Goal: Task Accomplishment & Management: Manage account settings

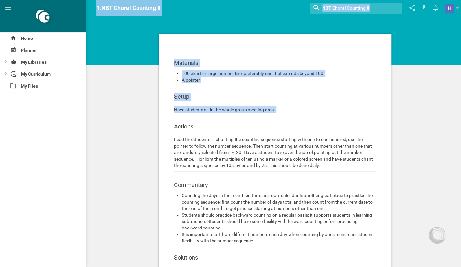
drag, startPoint x: 207, startPoint y: 135, endPoint x: 86, endPoint y: 125, distance: 120.9
click at [86, 125] on div "Home Planner My Libraries My Curriculum My Files 1.NBT Choral Counting II 1.NBT…" at bounding box center [230, 133] width 461 height 267
click at [154, 76] on div "Materials 100 chart or large number line, preferably one that extends beyond 10…" at bounding box center [275, 195] width 244 height 327
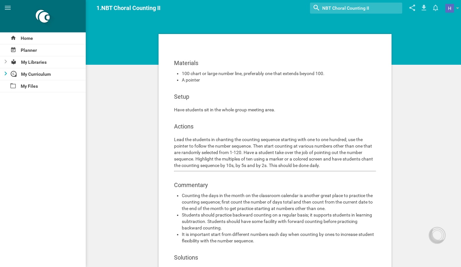
click at [6, 72] on icon at bounding box center [6, 74] width 2 height 4
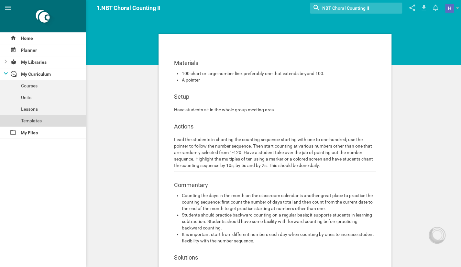
click at [34, 118] on div "Templates" at bounding box center [43, 121] width 86 height 12
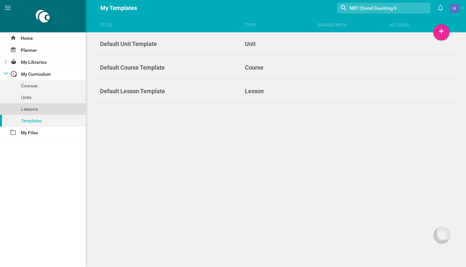
click at [31, 109] on div "Lessons" at bounding box center [43, 109] width 86 height 12
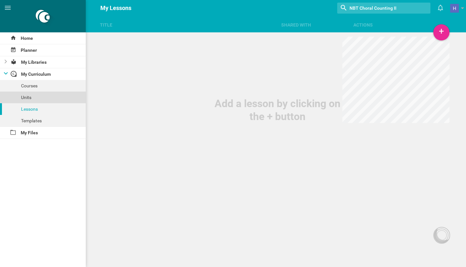
click at [33, 99] on div "Units" at bounding box center [43, 98] width 86 height 12
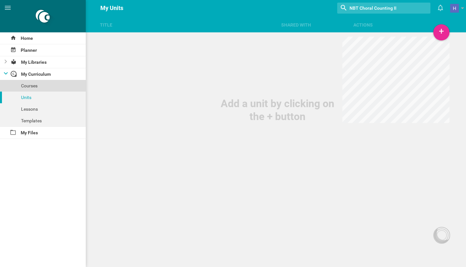
click at [46, 83] on div "Courses" at bounding box center [43, 86] width 86 height 12
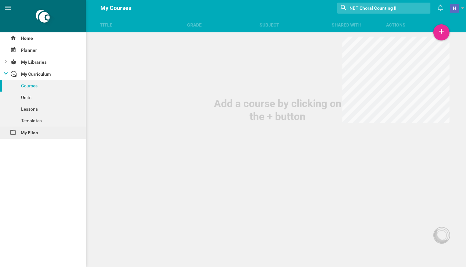
click at [47, 129] on div "My Files" at bounding box center [43, 133] width 86 height 12
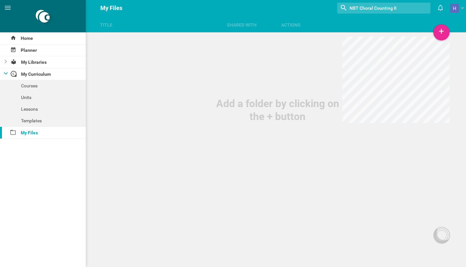
click at [5, 73] on icon at bounding box center [6, 73] width 4 height 2
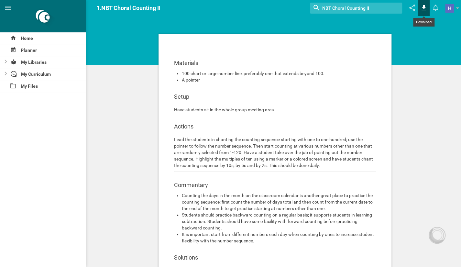
click at [424, 10] on icon at bounding box center [424, 8] width 5 height 6
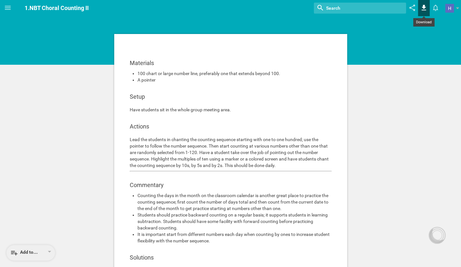
click at [424, 5] on icon at bounding box center [424, 8] width 5 height 6
click at [24, 256] on div "Add to…" at bounding box center [24, 253] width 28 height 8
click at [26, 224] on div "My favorites" at bounding box center [31, 223] width 41 height 6
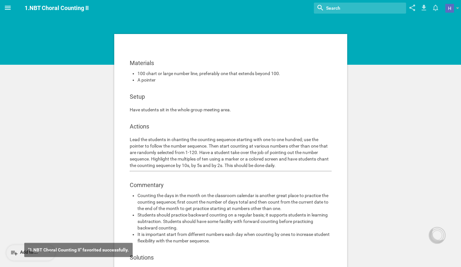
click at [6, 10] on icon at bounding box center [8, 8] width 8 height 8
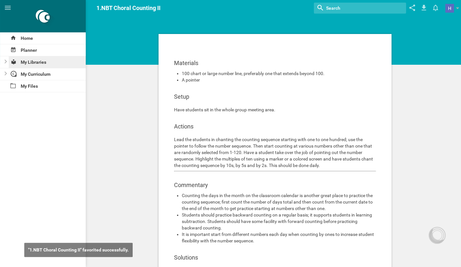
click at [31, 62] on div "My Libraries" at bounding box center [47, 62] width 77 height 12
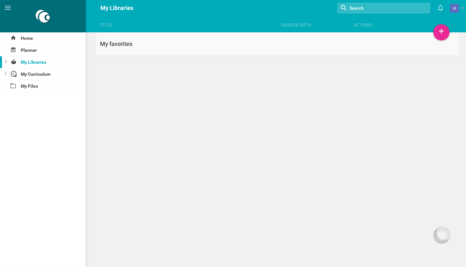
click at [125, 35] on link "My favorites" at bounding box center [277, 44] width 362 height 24
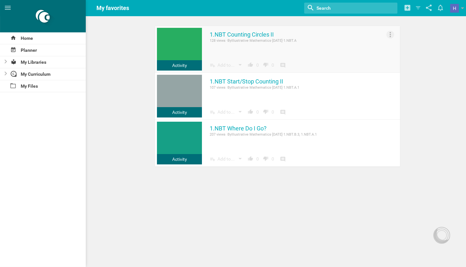
click at [391, 32] on icon at bounding box center [391, 35] width 8 height 8
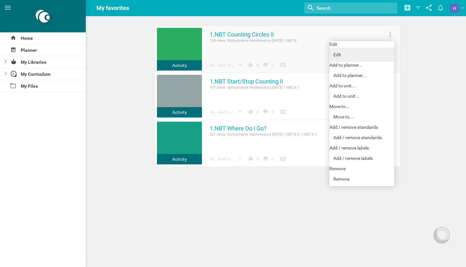
click at [339, 55] on link "Edit" at bounding box center [362, 55] width 65 height 14
type input "1.NBT Counting Circles II"
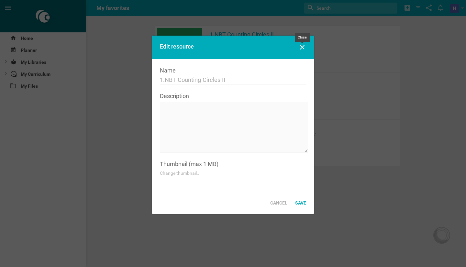
click at [304, 44] on icon at bounding box center [302, 47] width 8 height 8
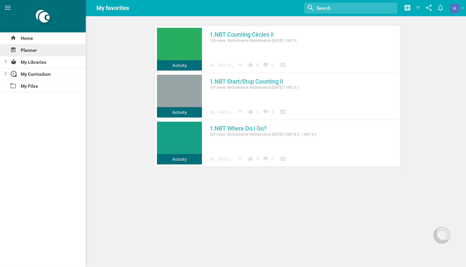
click at [36, 54] on div "Planner" at bounding box center [43, 50] width 86 height 12
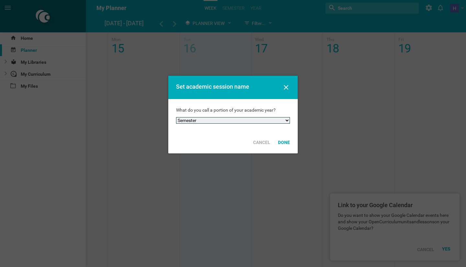
click at [264, 119] on select "Semester Term Quarter Session Period Trimester Other" at bounding box center [233, 120] width 114 height 6
click at [255, 118] on select "Semester Term Quarter Session Period Trimester Other" at bounding box center [233, 120] width 114 height 6
click at [281, 144] on div "Done" at bounding box center [284, 142] width 20 height 14
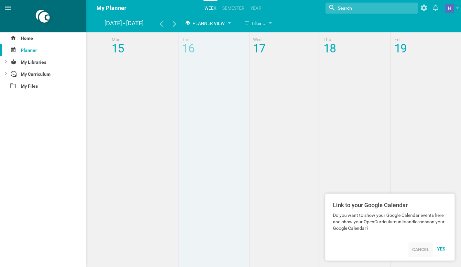
click at [418, 255] on div "Cancel" at bounding box center [421, 249] width 25 height 14
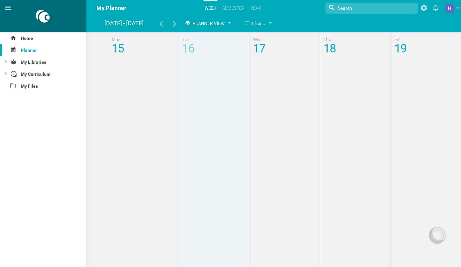
click at [144, 108] on div at bounding box center [275, 194] width 372 height 324
click at [434, 237] on div at bounding box center [437, 235] width 10 height 10
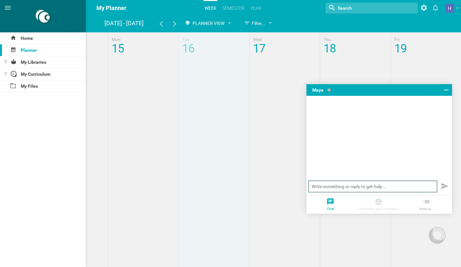
click at [405, 188] on input "text" at bounding box center [373, 187] width 129 height 12
type input "Why cant I download"
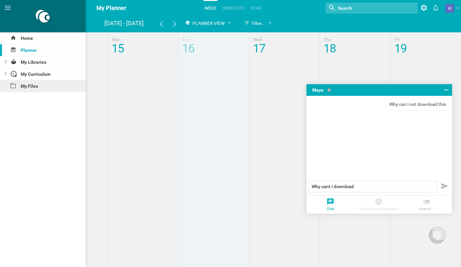
click at [28, 81] on div "My Files" at bounding box center [43, 86] width 86 height 12
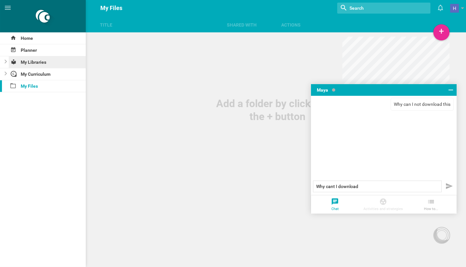
click at [37, 63] on div "My Libraries" at bounding box center [47, 62] width 77 height 12
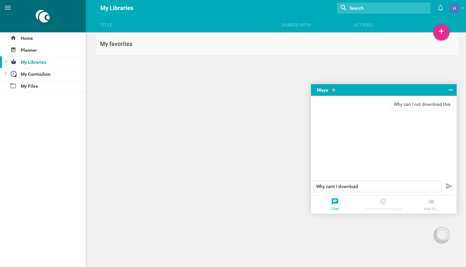
click at [124, 37] on link "My favorites" at bounding box center [277, 44] width 362 height 24
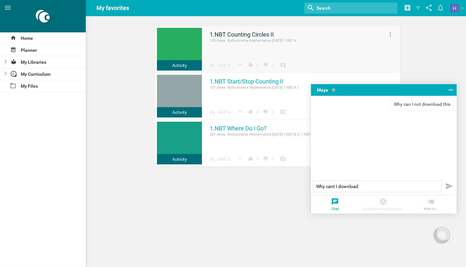
click at [238, 34] on link "1.NBT Counting Circles II" at bounding box center [242, 35] width 64 height 8
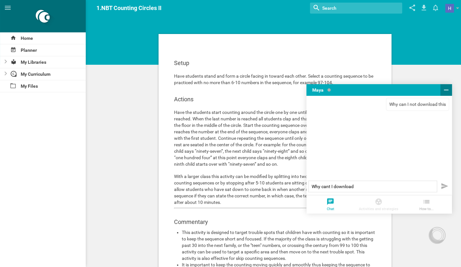
click at [444, 88] on icon at bounding box center [447, 90] width 8 height 8
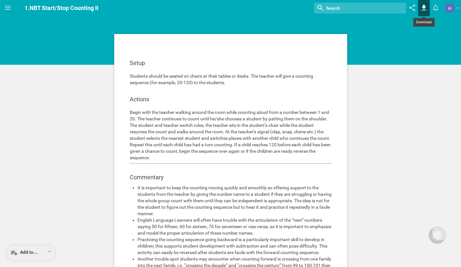
click at [425, 12] on icon at bounding box center [424, 8] width 12 height 16
click at [43, 255] on div "Add to…" at bounding box center [30, 253] width 49 height 16
click at [40, 222] on div "My favorites" at bounding box center [31, 223] width 41 height 6
click at [22, 256] on div "Add to…" at bounding box center [24, 253] width 28 height 8
click at [37, 223] on div "My favorites" at bounding box center [31, 223] width 41 height 6
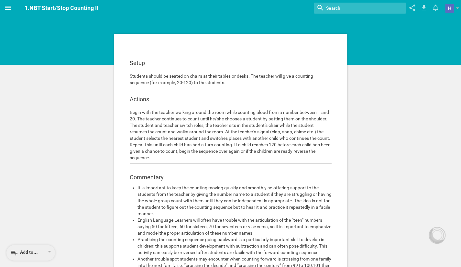
click at [7, 7] on icon at bounding box center [8, 8] width 8 height 8
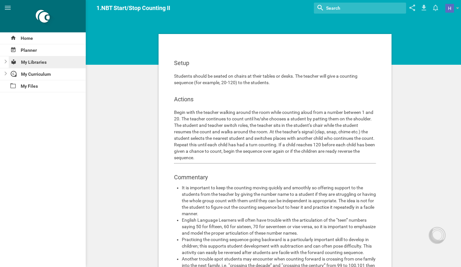
click at [45, 62] on div "My Libraries" at bounding box center [47, 62] width 77 height 12
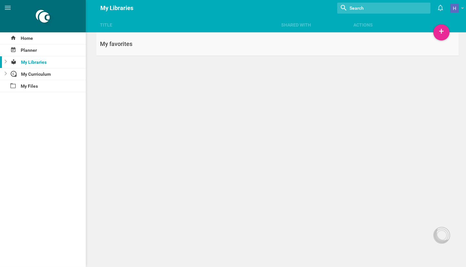
click at [133, 44] on div "My favorites" at bounding box center [186, 44] width 181 height 8
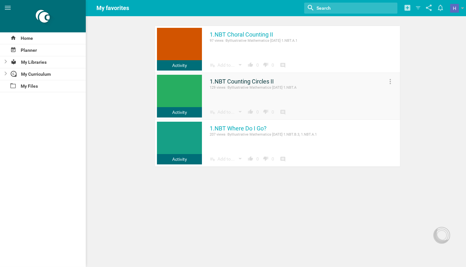
click at [240, 80] on link "1.NBT Counting Circles II" at bounding box center [242, 82] width 64 height 8
click at [258, 85] on link "1.NBT Counting Circles II" at bounding box center [242, 82] width 64 height 8
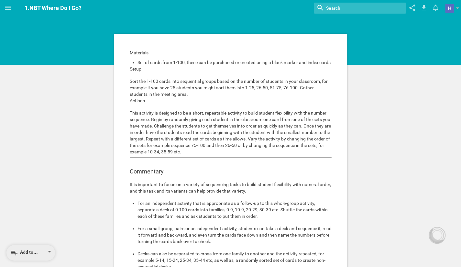
click at [33, 255] on div "Add to…" at bounding box center [24, 253] width 28 height 8
click at [33, 224] on div "My favorites" at bounding box center [31, 223] width 41 height 6
click at [444, 236] on div at bounding box center [437, 235] width 17 height 17
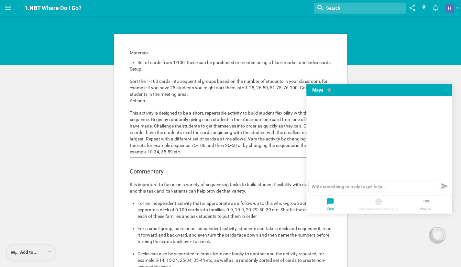
scroll to position [214, 0]
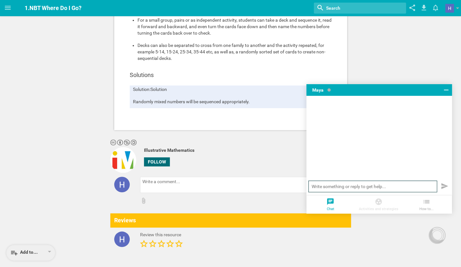
click at [394, 185] on input "text" at bounding box center [373, 187] width 129 height 12
type input "Why can I not download this"
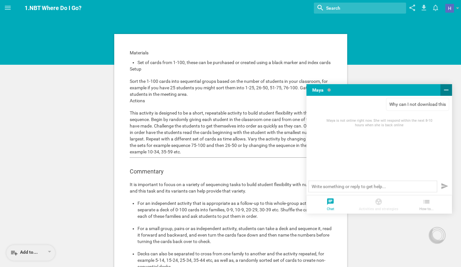
click at [447, 87] on icon at bounding box center [447, 90] width 8 height 8
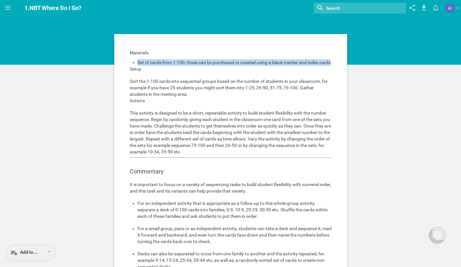
drag, startPoint x: 231, startPoint y: 70, endPoint x: 261, endPoint y: -17, distance: 92.1
click at [261, 0] on html "Home Planner My Libraries My Curriculum My Files 1.NBT Where Do I Go? Nothing f…" at bounding box center [230, 133] width 461 height 267
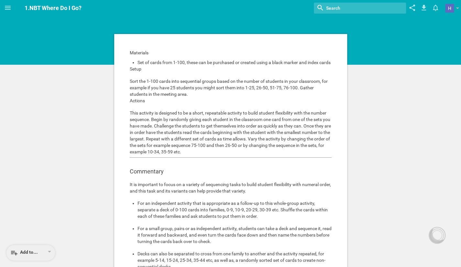
click at [264, 13] on hgroup "1.NBT Where Do I Go? Nothing found with term "" Moe is now following you View m…" at bounding box center [239, 8] width 446 height 16
click at [23, 247] on div "Add to…" at bounding box center [30, 253] width 49 height 16
click at [32, 224] on div "My favorites" at bounding box center [31, 223] width 41 height 6
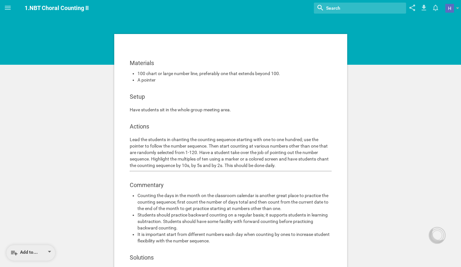
click at [45, 250] on div "Add to…" at bounding box center [30, 253] width 49 height 16
click at [118, 105] on div "Materials 100 chart or large number line, preferably one that extends beyond 10…" at bounding box center [230, 192] width 233 height 316
click at [8, 13] on span at bounding box center [8, 8] width 16 height 16
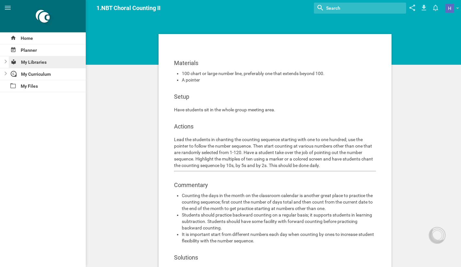
click at [24, 60] on div "My Libraries" at bounding box center [47, 62] width 77 height 12
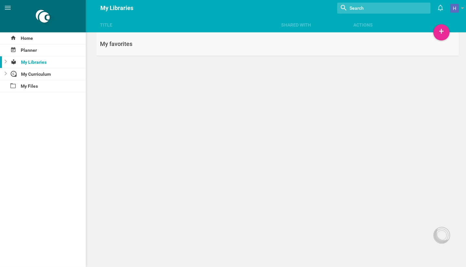
click at [146, 48] on div "My favorites" at bounding box center [186, 44] width 181 height 8
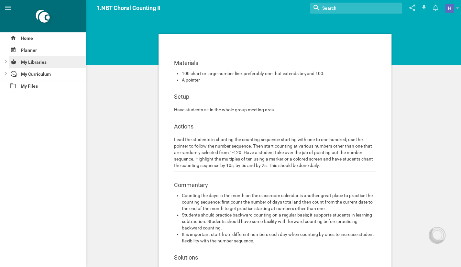
click at [48, 61] on div "My Libraries" at bounding box center [47, 62] width 77 height 12
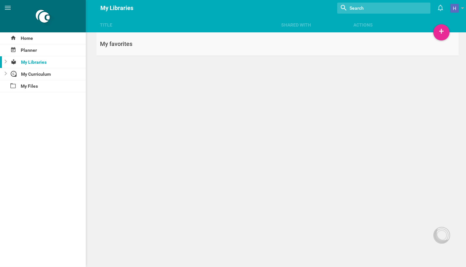
click at [109, 42] on div "My favorites" at bounding box center [186, 44] width 181 height 8
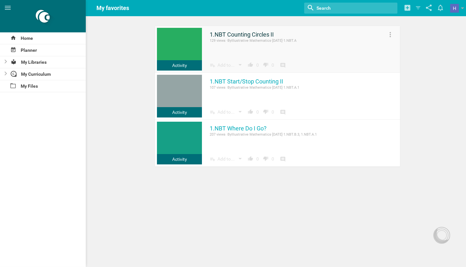
click at [247, 37] on link "1.NBT Counting Circles II" at bounding box center [242, 35] width 64 height 8
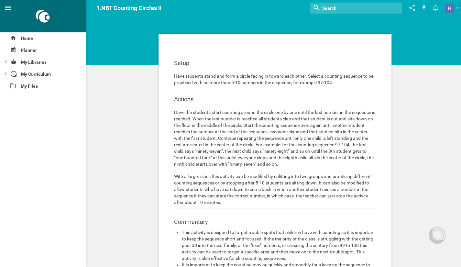
click at [10, 6] on icon at bounding box center [8, 8] width 8 height 8
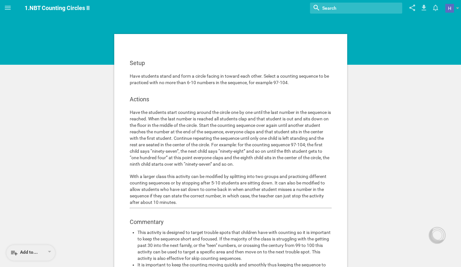
click at [38, 249] on div "Add to…" at bounding box center [30, 253] width 49 height 16
click at [35, 238] on div "Another library..." at bounding box center [31, 238] width 41 height 6
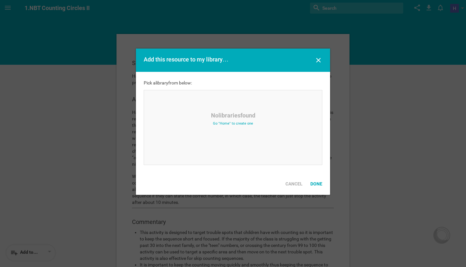
click at [315, 66] on div "Add this resource to my library…" at bounding box center [233, 60] width 194 height 23
click at [317, 63] on icon at bounding box center [319, 60] width 8 height 8
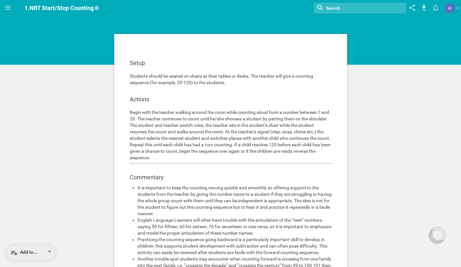
click at [45, 254] on div "Add to…" at bounding box center [30, 253] width 49 height 16
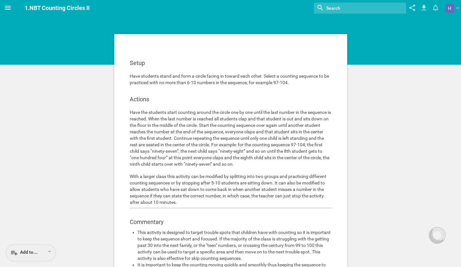
click at [7, 11] on icon at bounding box center [8, 8] width 8 height 8
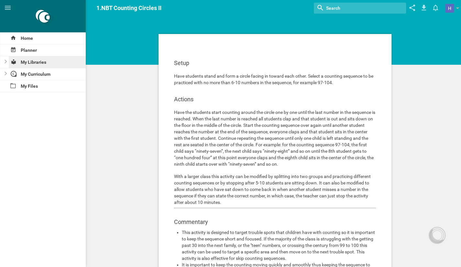
click at [34, 66] on div "My Libraries" at bounding box center [47, 62] width 77 height 12
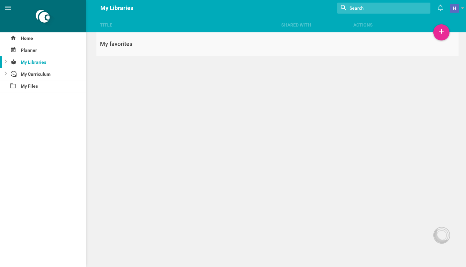
click at [128, 50] on link "My favorites" at bounding box center [277, 44] width 362 height 24
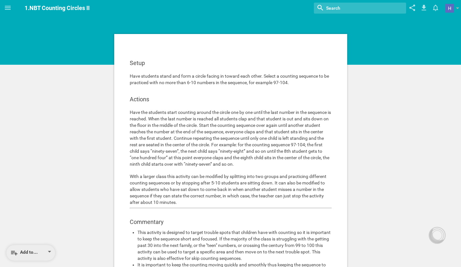
click at [50, 252] on div at bounding box center [49, 252] width 3 height 3
click at [5, 9] on icon at bounding box center [8, 8] width 8 height 8
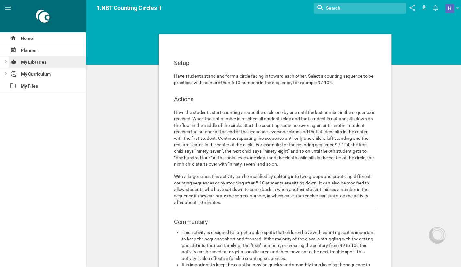
click at [39, 66] on div "My Libraries" at bounding box center [47, 62] width 77 height 12
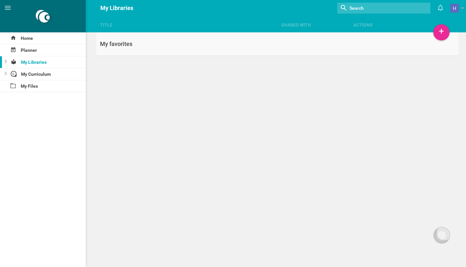
click at [129, 48] on div "My favorites" at bounding box center [186, 44] width 181 height 8
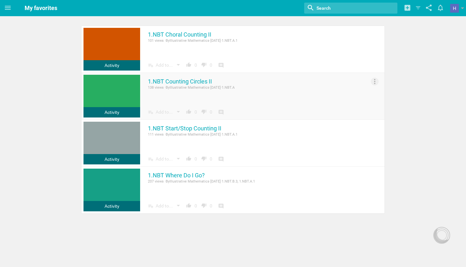
click at [374, 81] on icon at bounding box center [375, 82] width 8 height 8
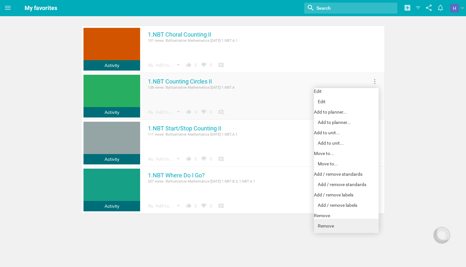
click at [345, 224] on link "Remove" at bounding box center [346, 226] width 65 height 14
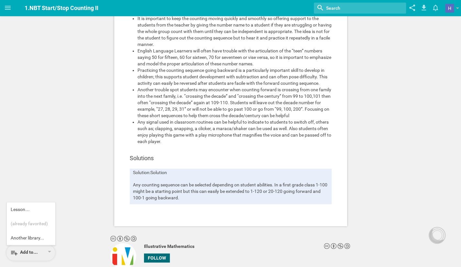
scroll to position [168, 0]
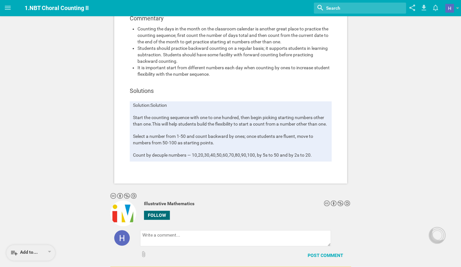
scroll to position [199, 0]
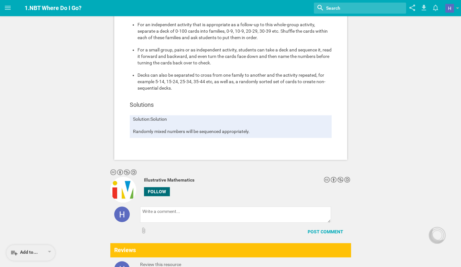
scroll to position [181, 0]
